Goal: Task Accomplishment & Management: Complete application form

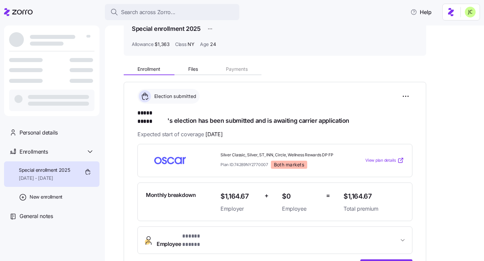
scroll to position [39, 0]
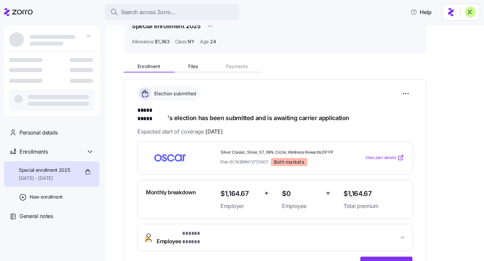
click at [216, 222] on button "Employee * ***** ***** *" at bounding box center [275, 237] width 274 height 27
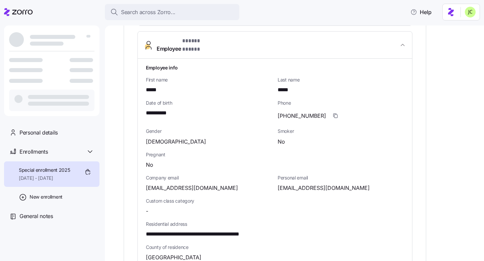
scroll to position [241, 0]
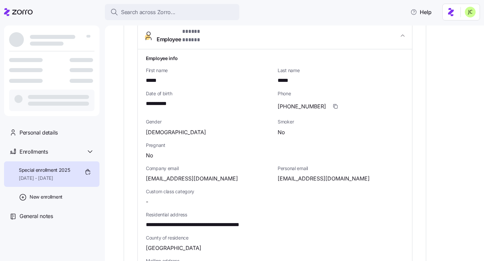
click at [190, 170] on div "Company email jennajclark71@gmail.com" at bounding box center [209, 174] width 132 height 23
click at [192, 175] on span "jennajclark71@gmail.com" at bounding box center [192, 179] width 92 height 8
copy span "gmail"
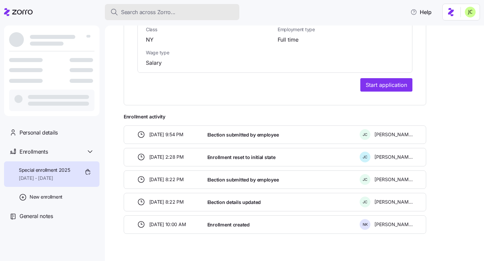
scroll to position [561, 0]
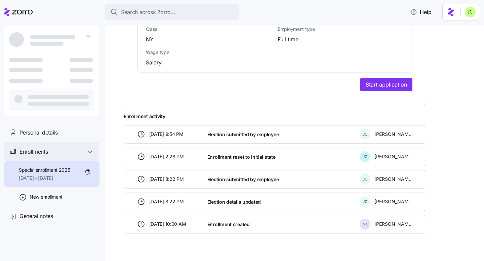
click at [72, 151] on div "Enrollments" at bounding box center [56, 152] width 75 height 8
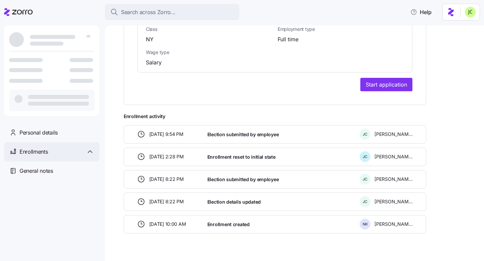
click at [75, 159] on div "Enrollments" at bounding box center [51, 151] width 95 height 19
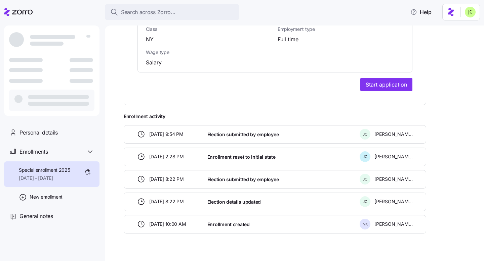
click at [50, 173] on div "Special enrollment 2025 09/01/2025 - 12/31/2025" at bounding box center [44, 174] width 51 height 15
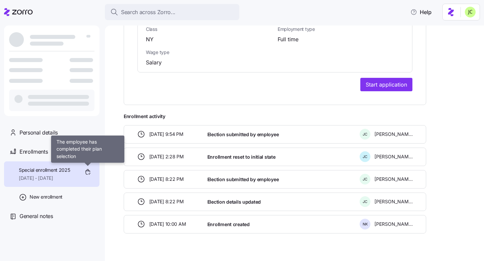
click at [87, 172] on icon at bounding box center [88, 172] width 10 height 10
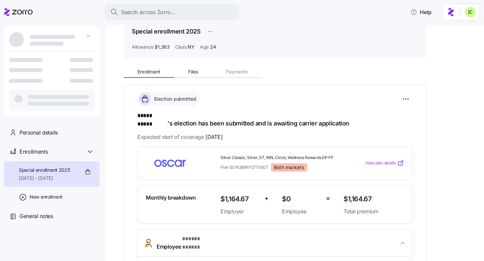
scroll to position [0, 0]
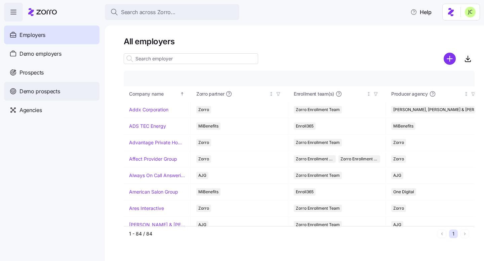
click at [57, 93] on span "Demo prospects" at bounding box center [39, 91] width 41 height 8
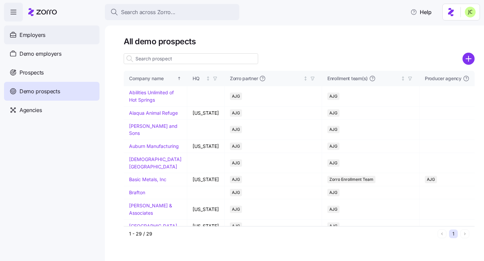
click at [39, 28] on div "Employers" at bounding box center [51, 35] width 95 height 19
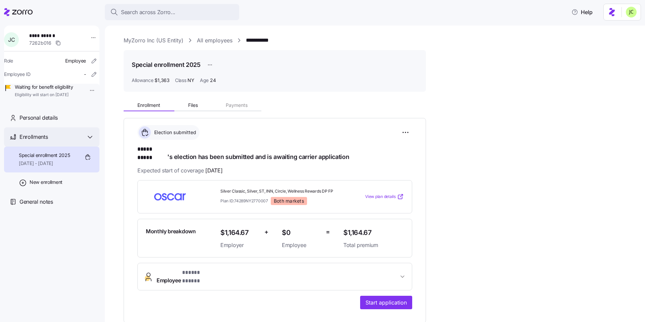
click at [90, 147] on div "Enrollments" at bounding box center [51, 136] width 95 height 19
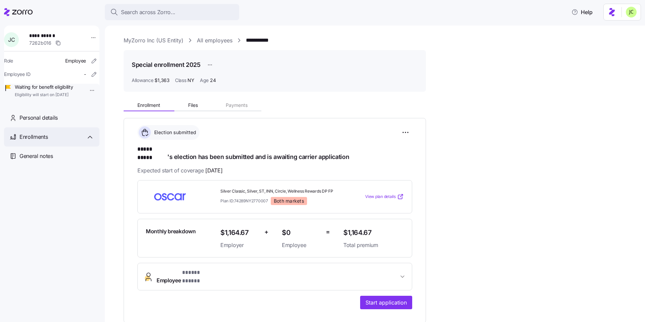
click at [90, 147] on div "Enrollments" at bounding box center [51, 136] width 95 height 19
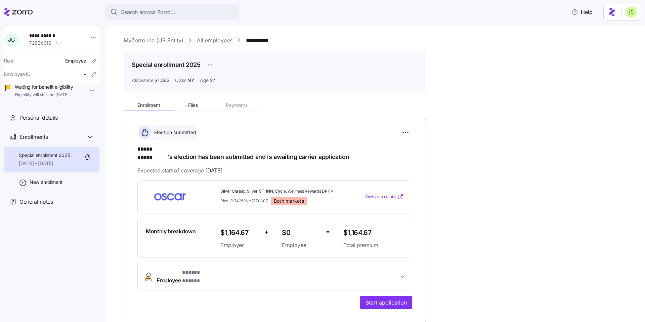
click at [52, 37] on span "**********" at bounding box center [52, 35] width 47 height 7
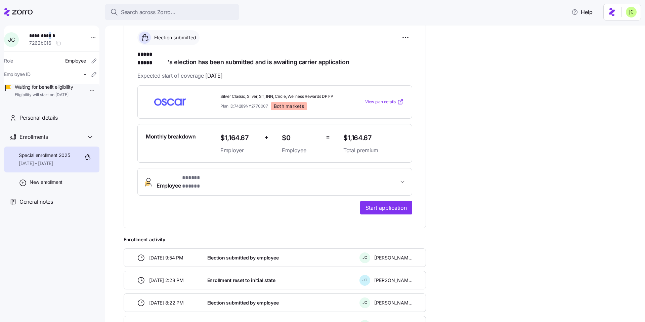
scroll to position [88, 0]
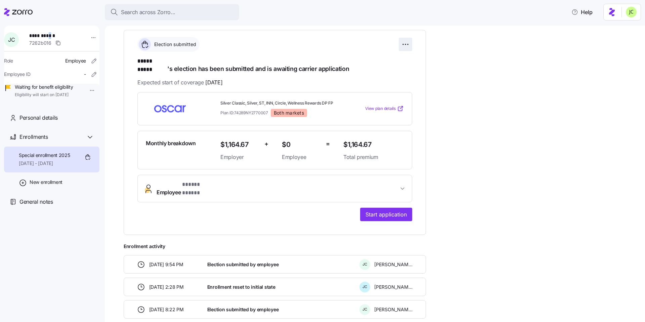
click at [407, 43] on html "**********" at bounding box center [322, 159] width 645 height 318
click at [384, 80] on div "Reset election" at bounding box center [374, 82] width 67 height 11
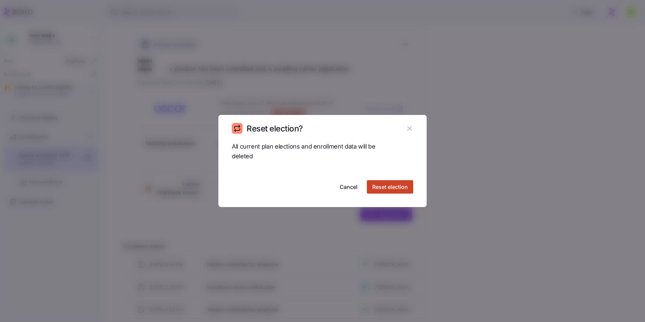
click at [399, 181] on button "Reset election" at bounding box center [390, 186] width 46 height 13
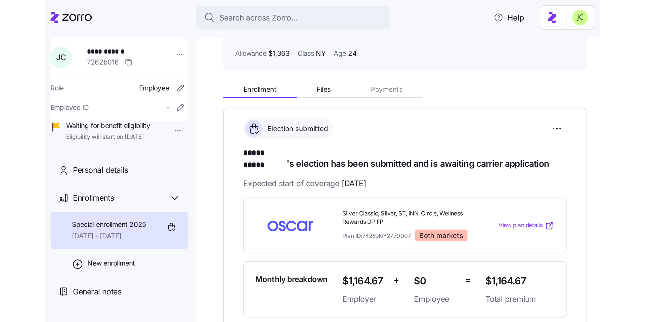
scroll to position [43, 0]
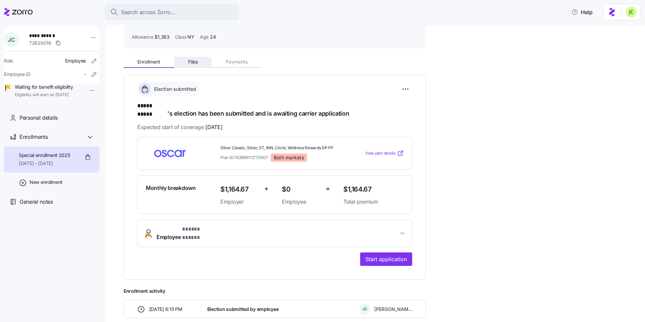
click at [191, 62] on span "Files" at bounding box center [193, 61] width 10 height 5
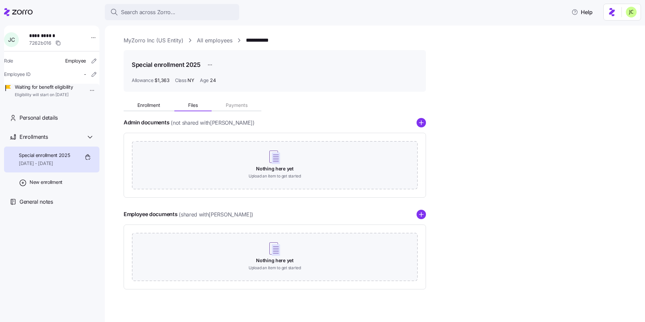
click at [22, 12] on icon at bounding box center [18, 12] width 29 height 8
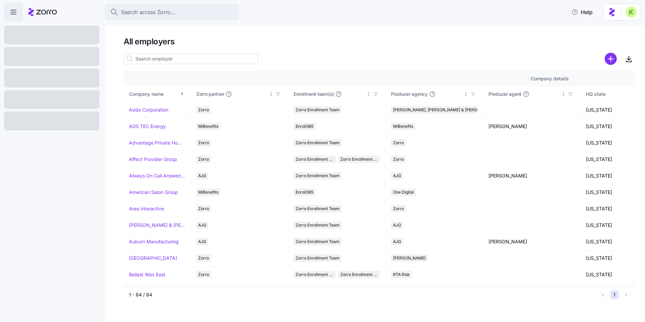
click at [141, 60] on input at bounding box center [191, 58] width 134 height 11
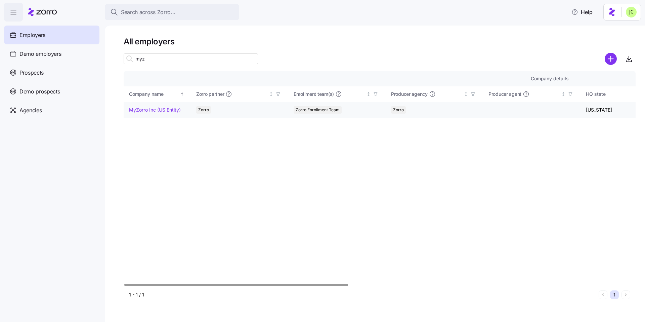
type input "myz"
click at [161, 108] on link "MyZorro Inc (US Entity)" at bounding box center [155, 110] width 52 height 7
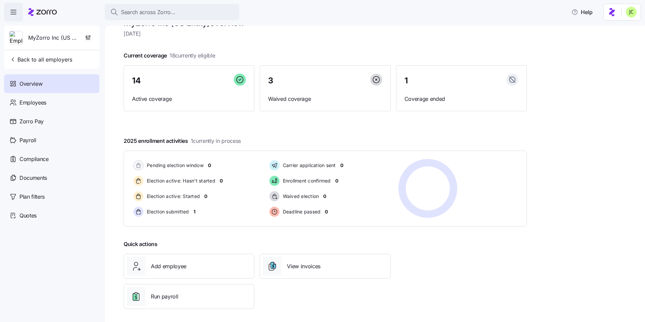
scroll to position [22, 0]
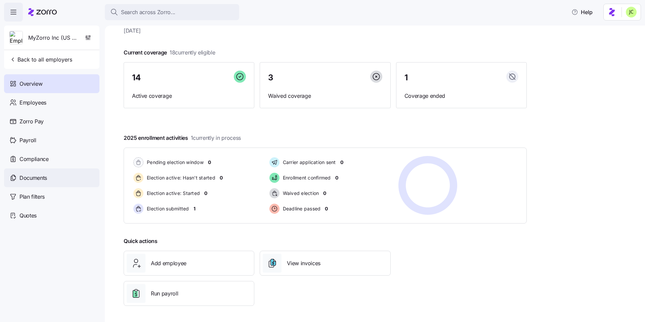
click at [45, 173] on div "Documents" at bounding box center [51, 177] width 95 height 19
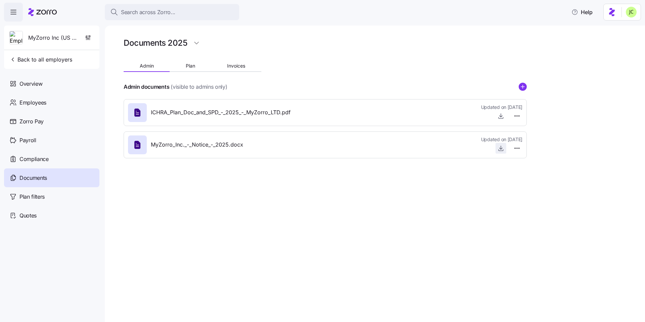
click at [484, 150] on icon "button" at bounding box center [501, 148] width 7 height 7
click at [17, 18] on span "button" at bounding box center [13, 12] width 18 height 18
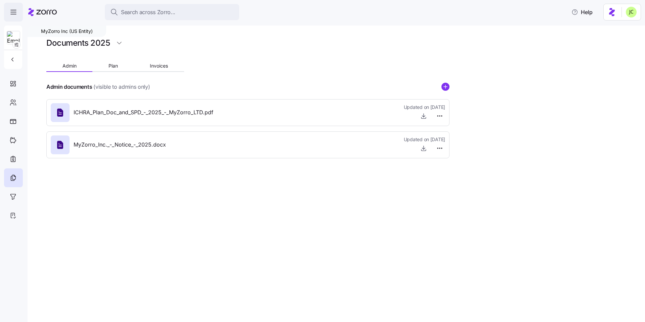
click at [17, 18] on span "button" at bounding box center [13, 12] width 18 height 18
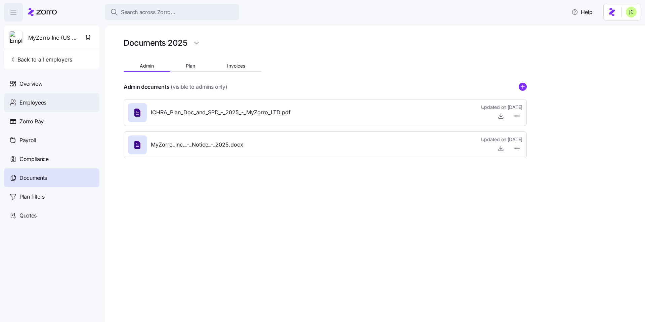
click at [42, 104] on span "Employees" at bounding box center [32, 102] width 27 height 8
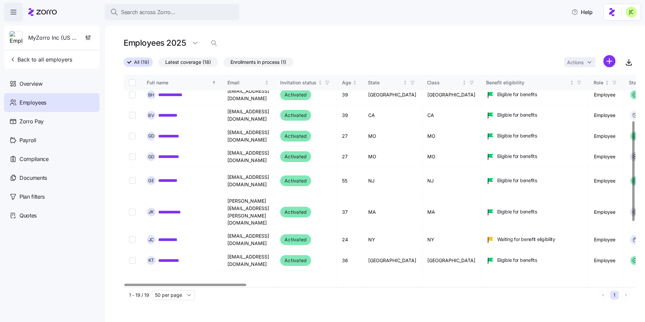
scroll to position [104, 0]
click at [178, 236] on link "**********" at bounding box center [171, 239] width 27 height 7
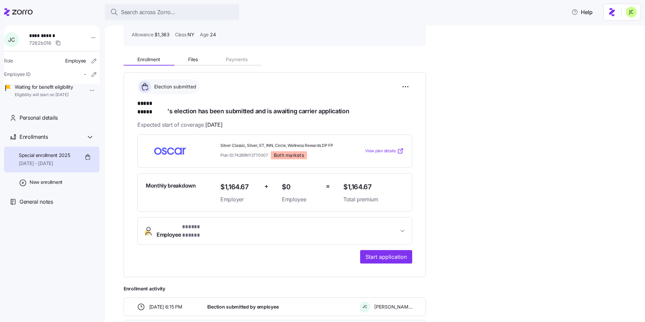
scroll to position [46, 0]
click at [375, 252] on span "Start application" at bounding box center [386, 256] width 41 height 8
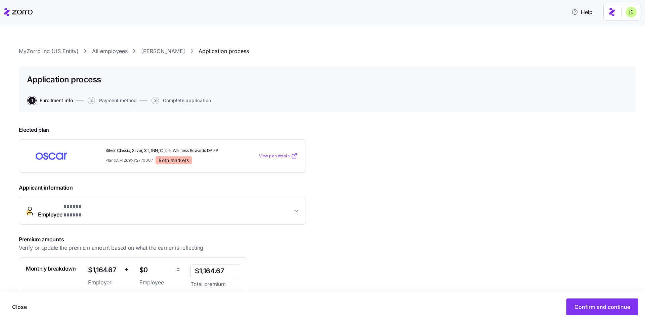
scroll to position [55, 0]
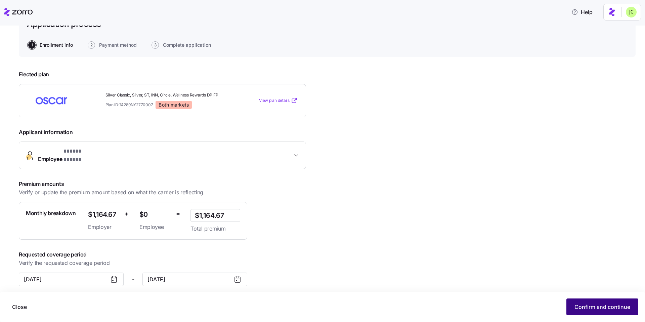
click at [484, 261] on span "Confirm and continue" at bounding box center [603, 307] width 56 height 8
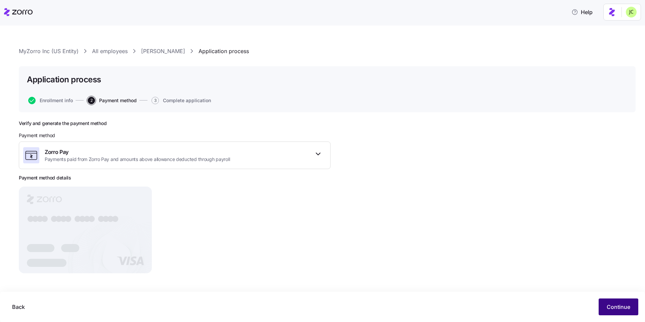
click at [484, 261] on button "Continue" at bounding box center [619, 306] width 40 height 17
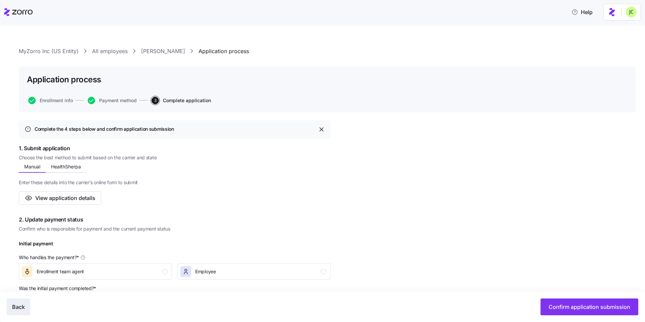
click at [24, 261] on span "Back" at bounding box center [18, 307] width 13 height 8
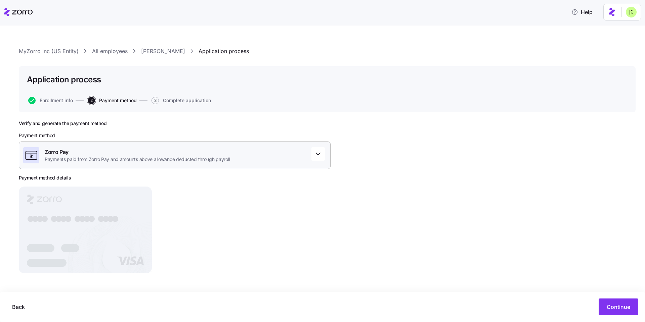
click at [214, 164] on div "Zorro Pay Payments paid from Zorro Pay and amounts above allowance deducted thr…" at bounding box center [175, 155] width 312 height 28
click at [177, 184] on div "Zorro Pay" at bounding box center [175, 181] width 300 height 11
click at [221, 158] on span "Payments paid from Zorro Pay and amounts above allowance deducted through payro…" at bounding box center [137, 159] width 185 height 7
click at [226, 208] on div "Verify and generate the payment method Payment method Zorro Pay Payments paid f…" at bounding box center [175, 199] width 312 height 158
click at [228, 161] on span "Payments paid from Zorro Pay and amounts above allowance deducted through payro…" at bounding box center [137, 159] width 185 height 7
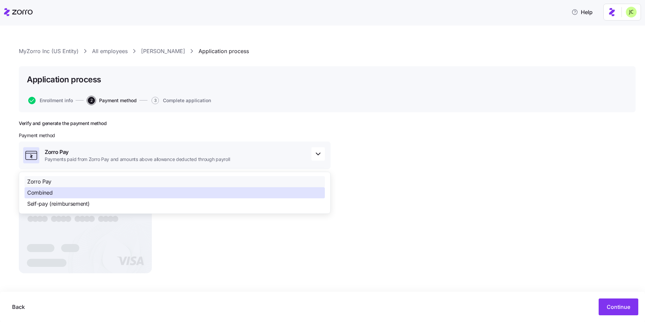
click at [193, 193] on div "Combined" at bounding box center [175, 192] width 300 height 11
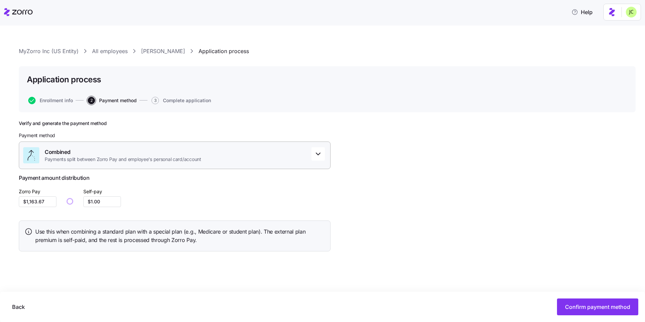
click at [201, 162] on span "Payments split between Zorro Pay and employee's personal card/account" at bounding box center [123, 159] width 157 height 7
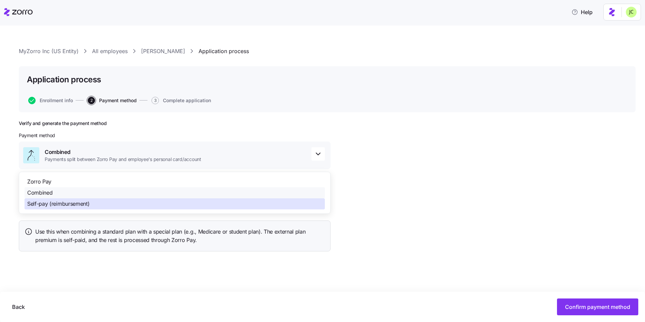
click at [168, 202] on div "Self-pay (reimbursement)" at bounding box center [175, 203] width 300 height 11
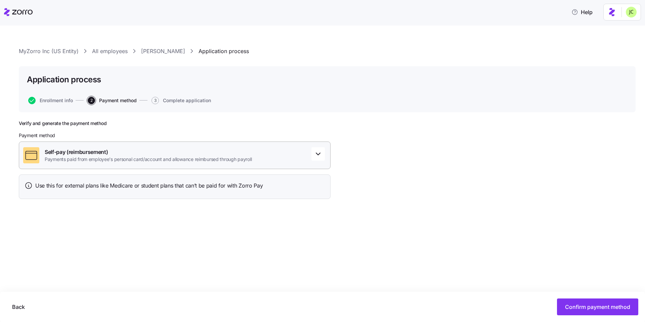
click at [191, 160] on span "Payments paid from employee's personal card/account and allowance reimbursed th…" at bounding box center [148, 159] width 207 height 7
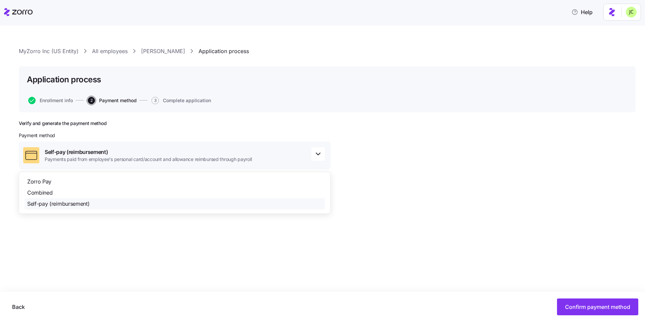
click at [171, 173] on div "Zorro Pay Combined Self-pay (reimbursement)" at bounding box center [175, 193] width 312 height 42
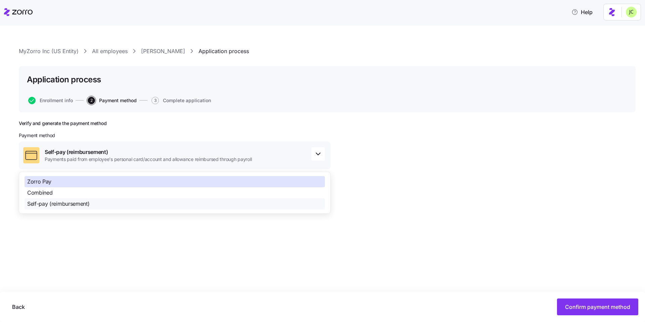
click at [167, 180] on div "Zorro Pay" at bounding box center [175, 181] width 300 height 11
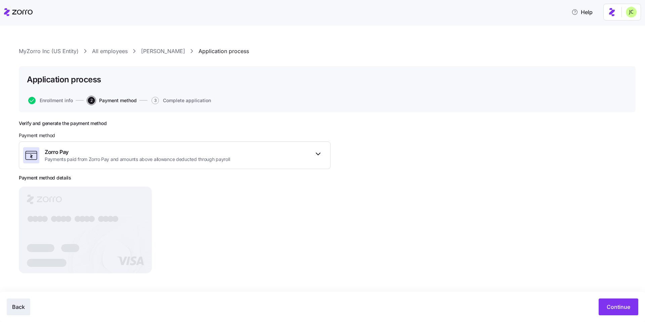
click at [24, 261] on span "Back" at bounding box center [18, 307] width 13 height 8
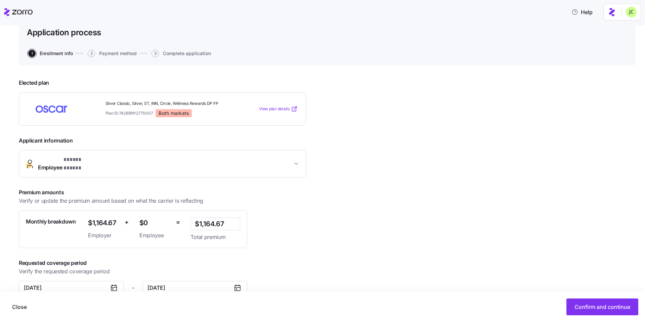
scroll to position [55, 0]
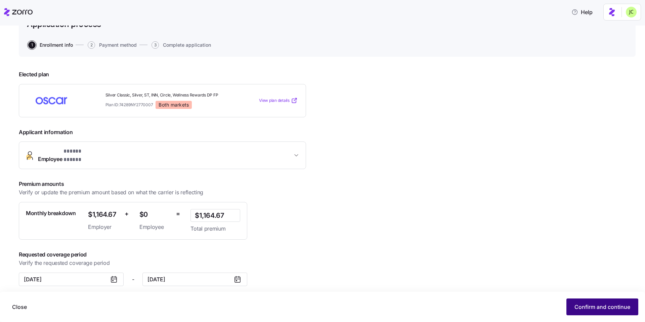
click at [484, 261] on button "Confirm and continue" at bounding box center [603, 306] width 72 height 17
click at [484, 261] on span "Confirm and continue" at bounding box center [603, 307] width 56 height 8
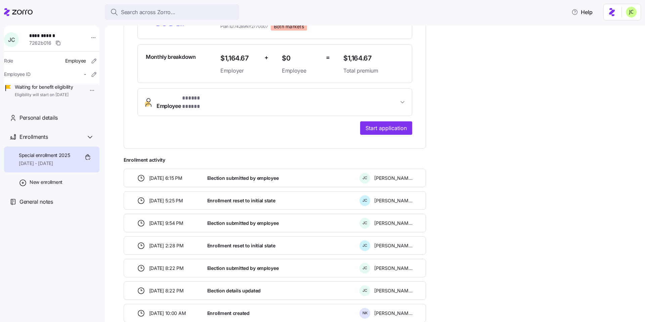
scroll to position [175, 0]
click at [393, 123] on span "Start application" at bounding box center [386, 127] width 41 height 8
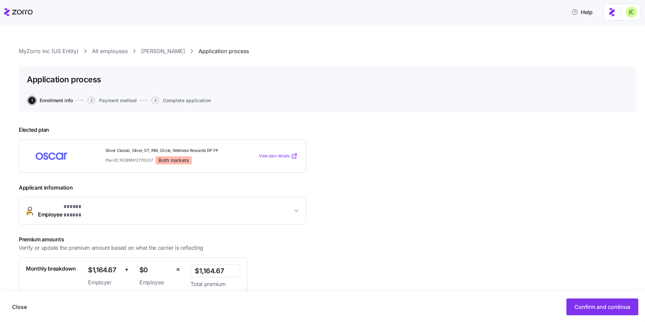
scroll to position [55, 0]
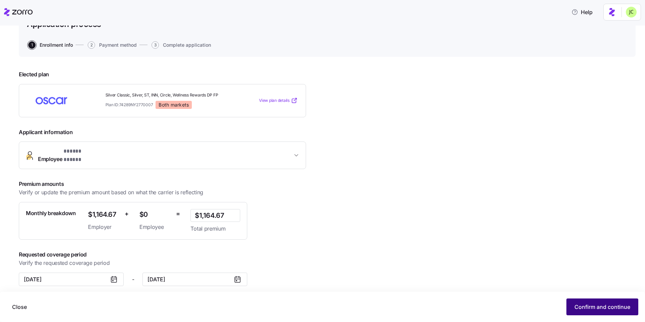
click at [600, 309] on span "Confirm and continue" at bounding box center [603, 307] width 56 height 8
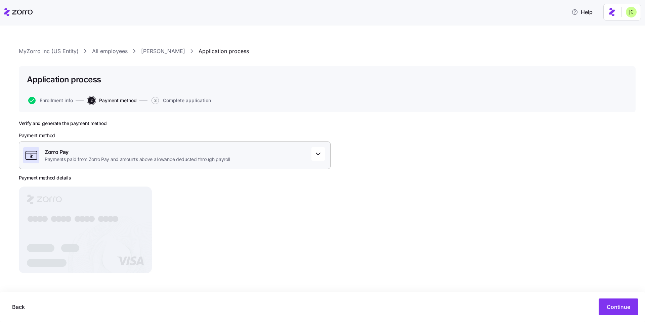
click at [201, 160] on span "Payments paid from Zorro Pay and amounts above allowance deducted through payro…" at bounding box center [137, 159] width 185 height 7
click at [200, 160] on span "Payments paid from Zorro Pay and amounts above allowance deducted through payro…" at bounding box center [137, 159] width 185 height 7
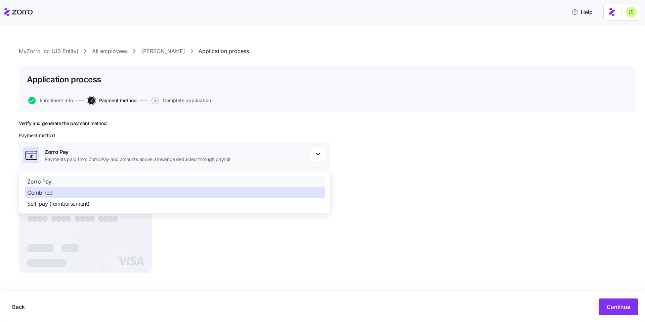
click at [106, 192] on div "Combined" at bounding box center [175, 192] width 300 height 11
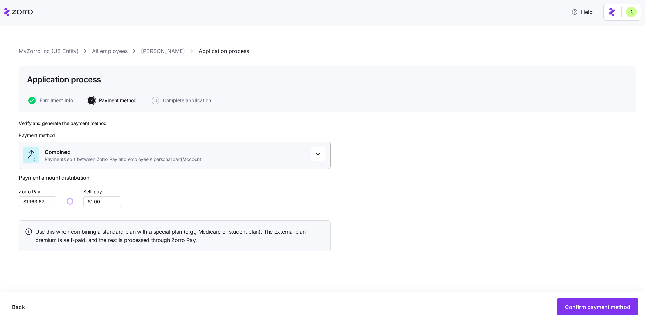
click at [124, 161] on span "Payments split between Zorro Pay and employee's personal card/account" at bounding box center [123, 159] width 157 height 7
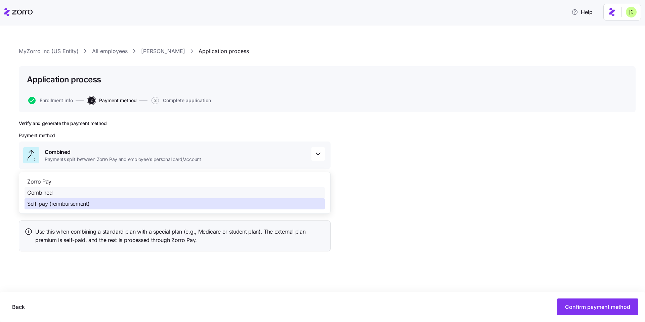
click at [100, 200] on div "Self-pay (reimbursement)" at bounding box center [175, 203] width 300 height 11
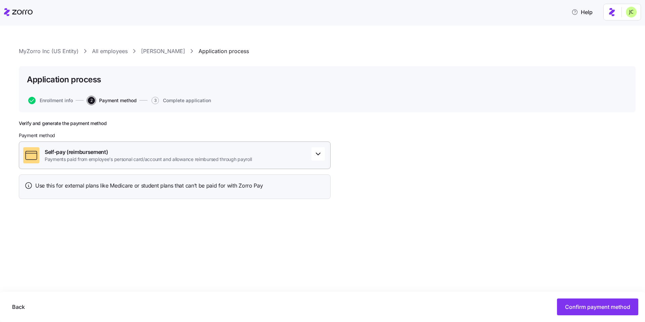
click at [116, 156] on span "Payments paid from employee's personal card/account and allowance reimbursed th…" at bounding box center [148, 159] width 207 height 7
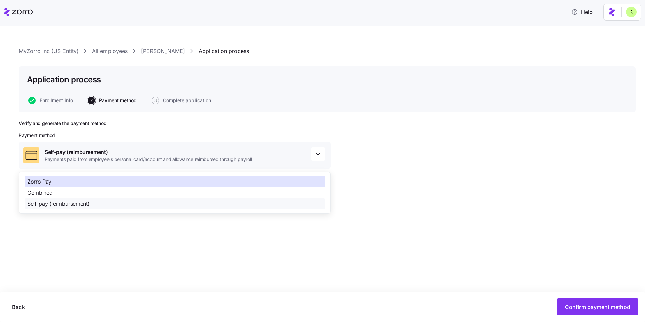
click at [75, 179] on div "Zorro Pay" at bounding box center [175, 181] width 300 height 11
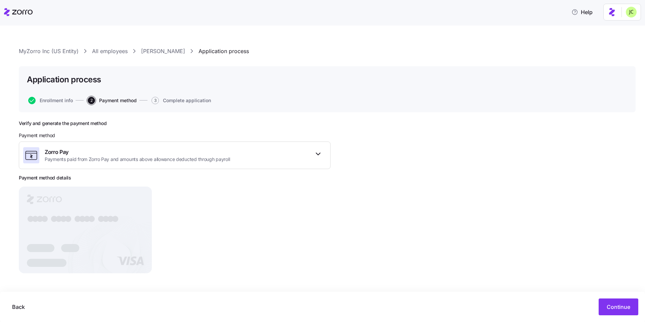
drag, startPoint x: 124, startPoint y: 258, endPoint x: 149, endPoint y: 274, distance: 29.6
click at [149, 274] on div "Verify and generate the payment method Payment method Zorro Pay Payments paid f…" at bounding box center [175, 199] width 312 height 158
click at [145, 268] on icon "● ● ● ● ● ● ● ● ● ● ● ● ● ● ● ●" at bounding box center [85, 230] width 133 height 87
drag, startPoint x: 129, startPoint y: 255, endPoint x: 275, endPoint y: 248, distance: 146.3
click at [151, 254] on rect at bounding box center [85, 230] width 133 height 87
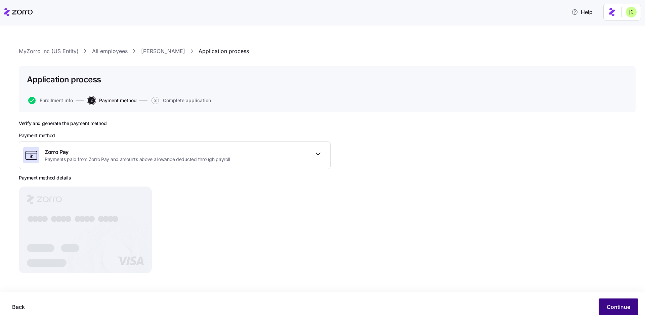
click at [622, 307] on span "Continue" at bounding box center [619, 307] width 24 height 8
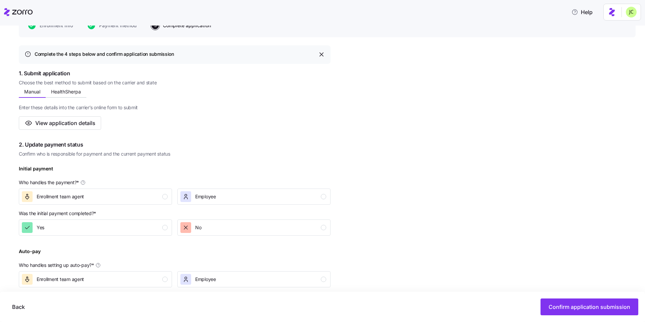
scroll to position [83, 0]
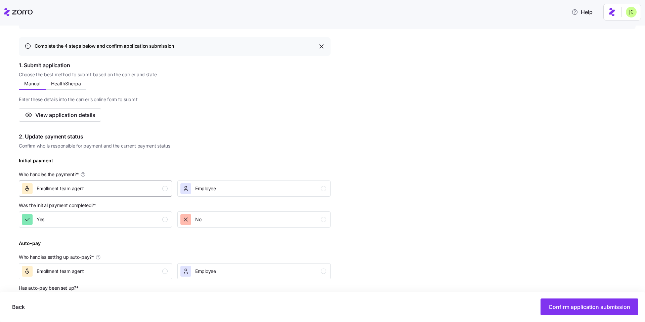
click at [159, 188] on div "Enrollment team agent" at bounding box center [95, 188] width 146 height 11
click at [209, 222] on div "No" at bounding box center [253, 219] width 146 height 11
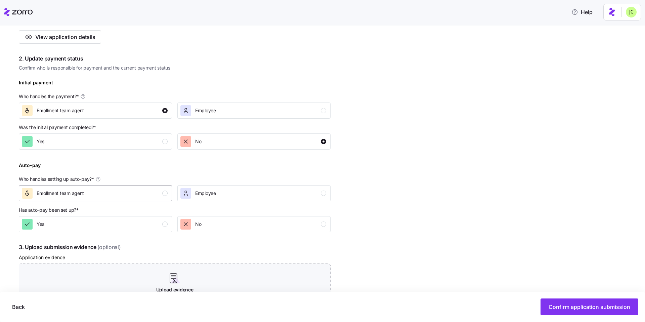
scroll to position [162, 0]
click at [152, 193] on div "Enrollment team agent" at bounding box center [95, 192] width 146 height 11
click at [197, 219] on span "No" at bounding box center [198, 222] width 6 height 7
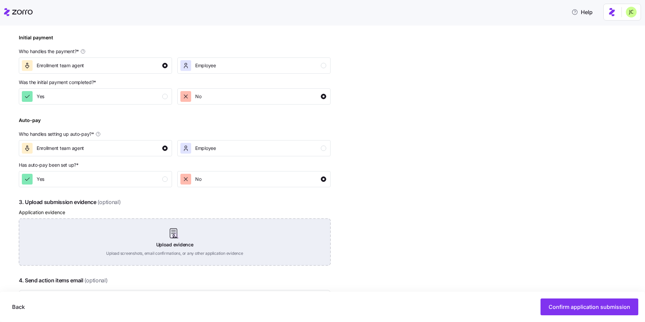
scroll to position [208, 0]
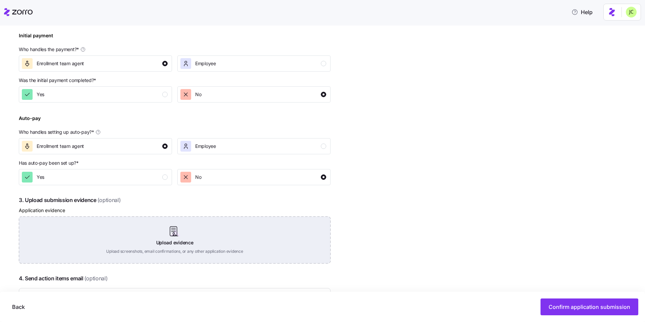
click at [197, 240] on div "Upload evidence Upload screenshots, email confirmations, or any other applicati…" at bounding box center [175, 239] width 312 height 47
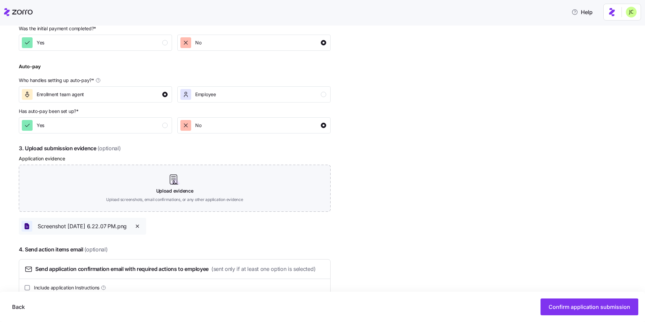
scroll to position [290, 0]
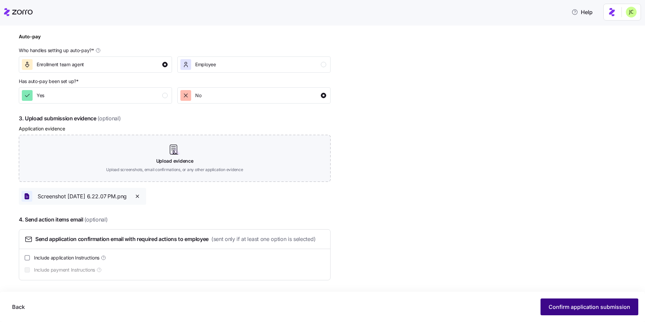
click at [599, 302] on button "Confirm application submission" at bounding box center [590, 306] width 98 height 17
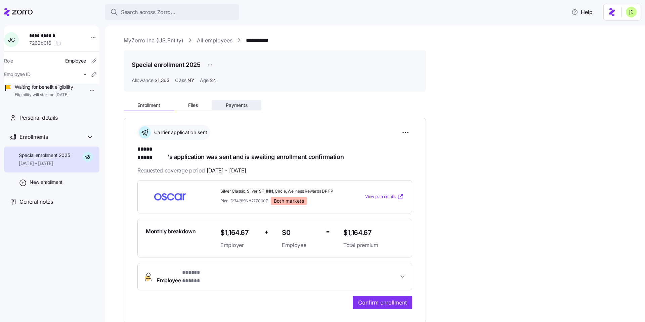
click at [249, 104] on button "Payments" at bounding box center [237, 105] width 50 height 10
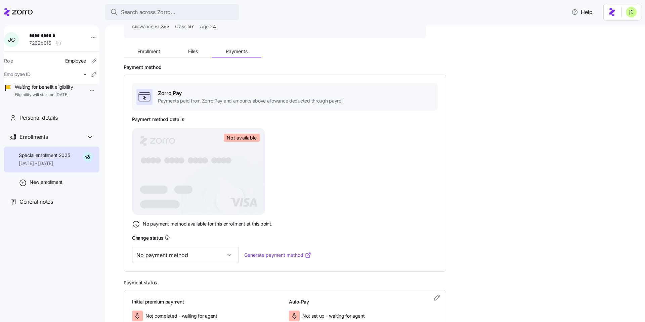
scroll to position [61, 0]
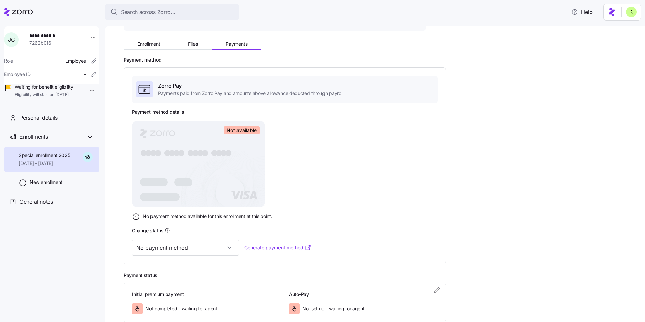
click at [266, 248] on link "Generate payment method" at bounding box center [277, 247] width 67 height 7
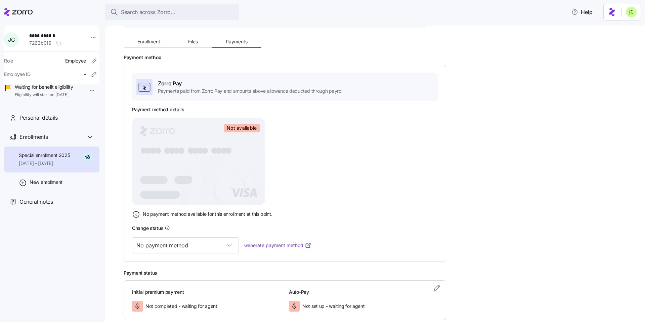
scroll to position [64, 0]
drag, startPoint x: 136, startPoint y: 214, endPoint x: 141, endPoint y: 217, distance: 5.7
click at [137, 215] on icon at bounding box center [136, 214] width 8 height 8
click at [137, 216] on icon at bounding box center [136, 214] width 8 height 8
click at [151, 44] on button "Enrollment" at bounding box center [149, 41] width 51 height 10
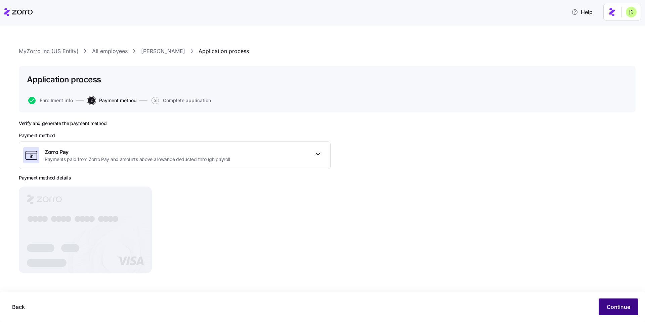
click at [614, 304] on span "Continue" at bounding box center [619, 307] width 24 height 8
